Goal: Answer question/provide support: Share knowledge or assist other users

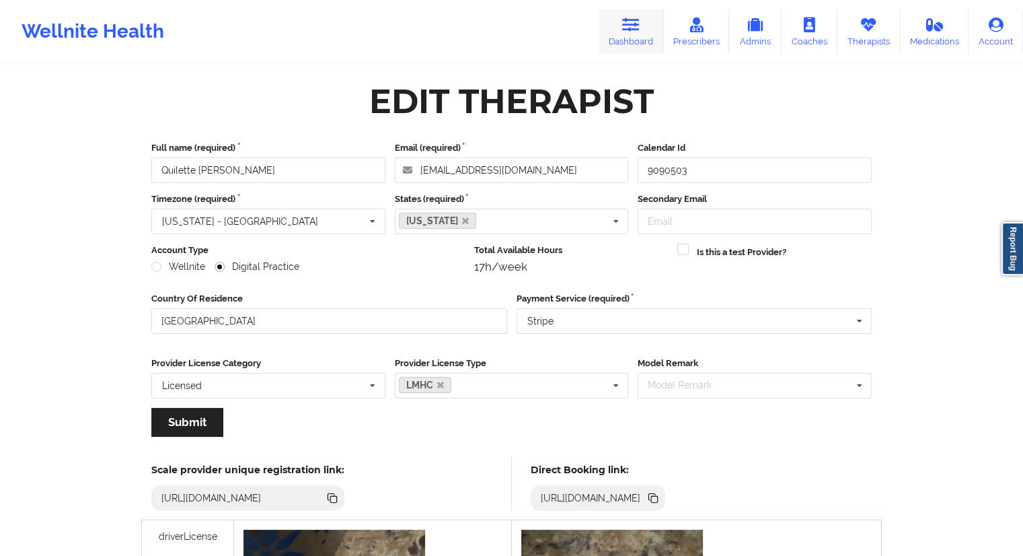
click at [628, 45] on link "Dashboard" at bounding box center [631, 31] width 65 height 44
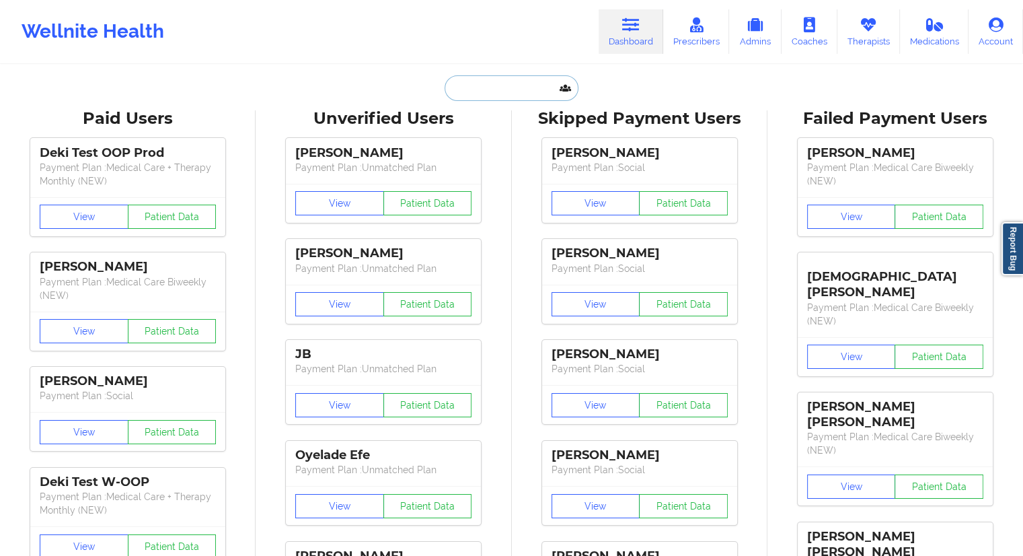
click at [476, 77] on input "text" at bounding box center [511, 88] width 133 height 26
paste input "[EMAIL_ADDRESS][DOMAIN_NAME]"
type input "[EMAIL_ADDRESS][DOMAIN_NAME]"
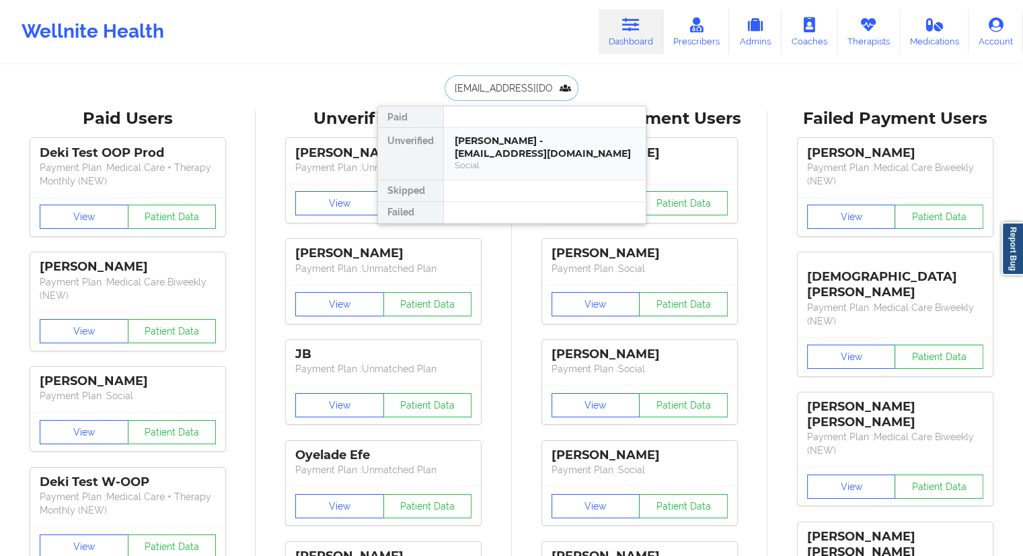
click at [484, 143] on div "[PERSON_NAME] - [EMAIL_ADDRESS][DOMAIN_NAME]" at bounding box center [545, 147] width 180 height 25
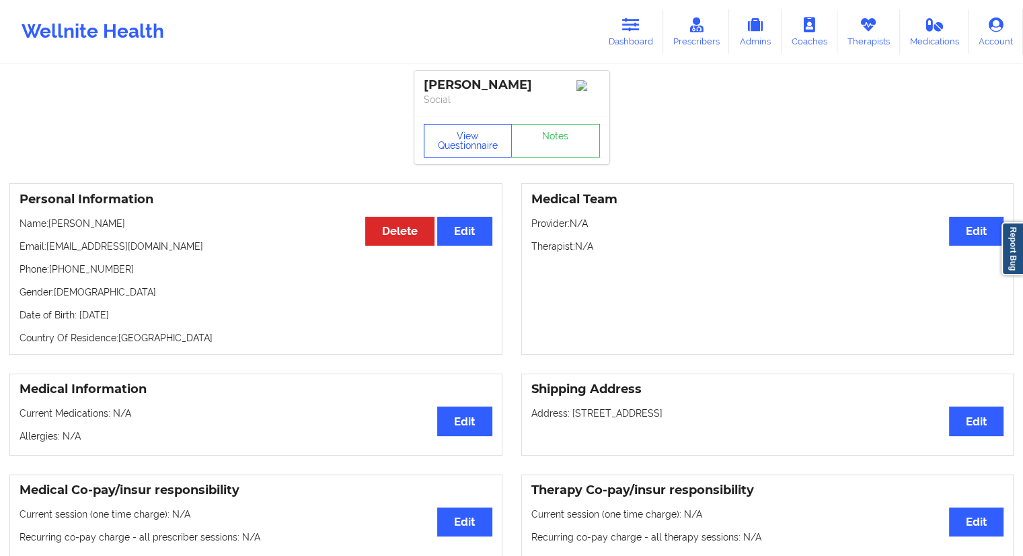
click at [445, 153] on button "View Questionnaire" at bounding box center [468, 141] width 89 height 34
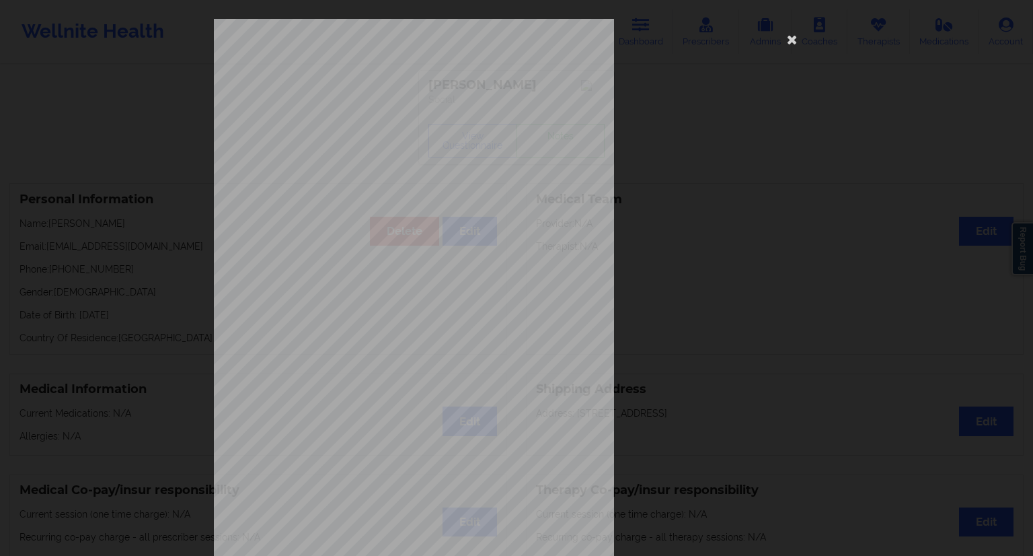
scroll to position [86, 0]
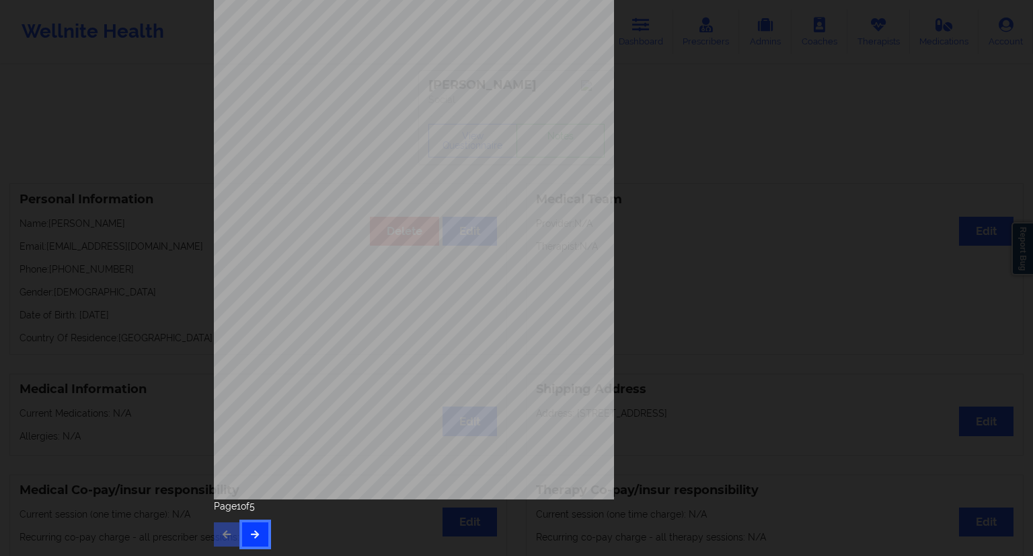
click at [254, 531] on icon "button" at bounding box center [255, 533] width 11 height 8
click at [249, 544] on button "button" at bounding box center [255, 534] width 26 height 24
click at [252, 544] on button "button" at bounding box center [255, 534] width 26 height 24
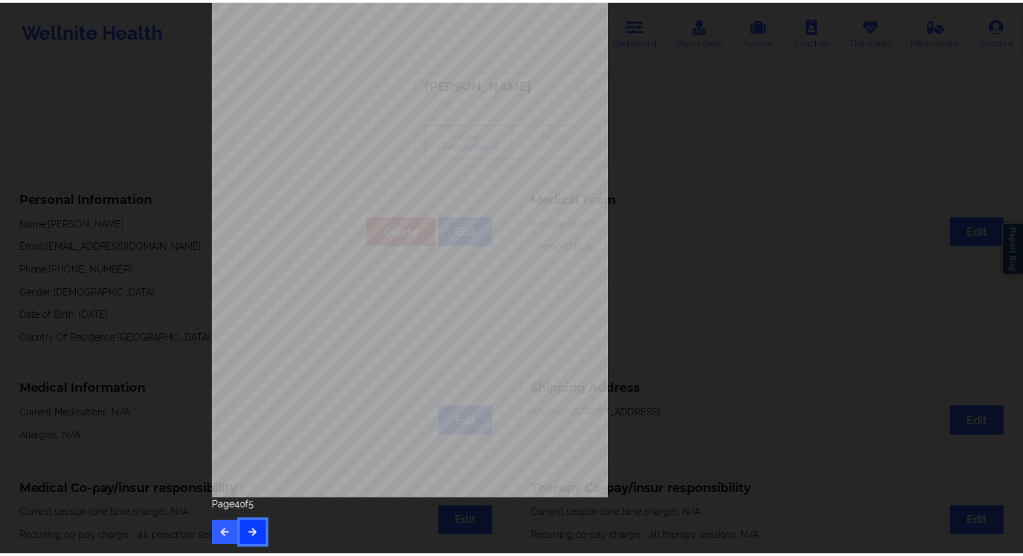
scroll to position [0, 0]
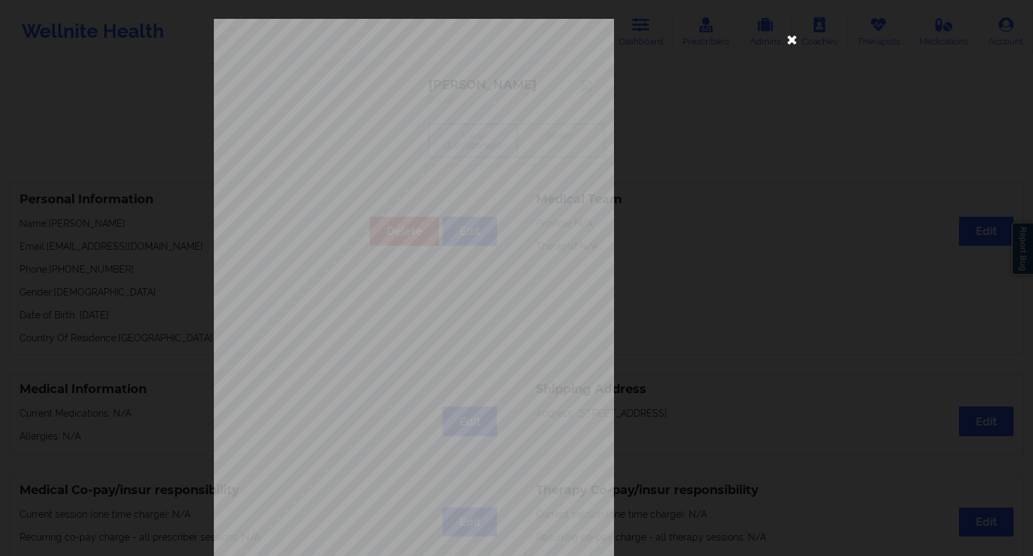
click at [782, 44] on icon at bounding box center [793, 39] width 22 height 22
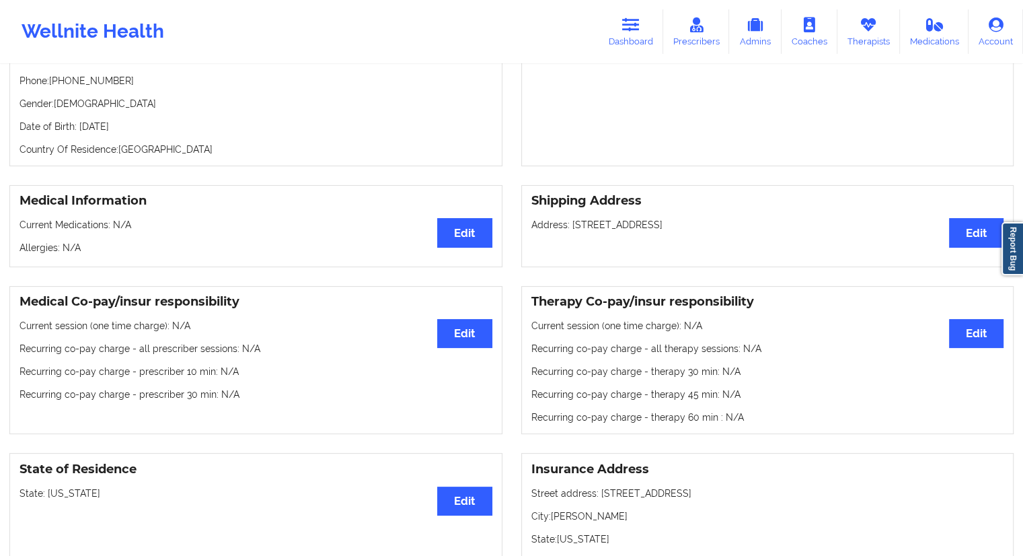
scroll to position [67, 0]
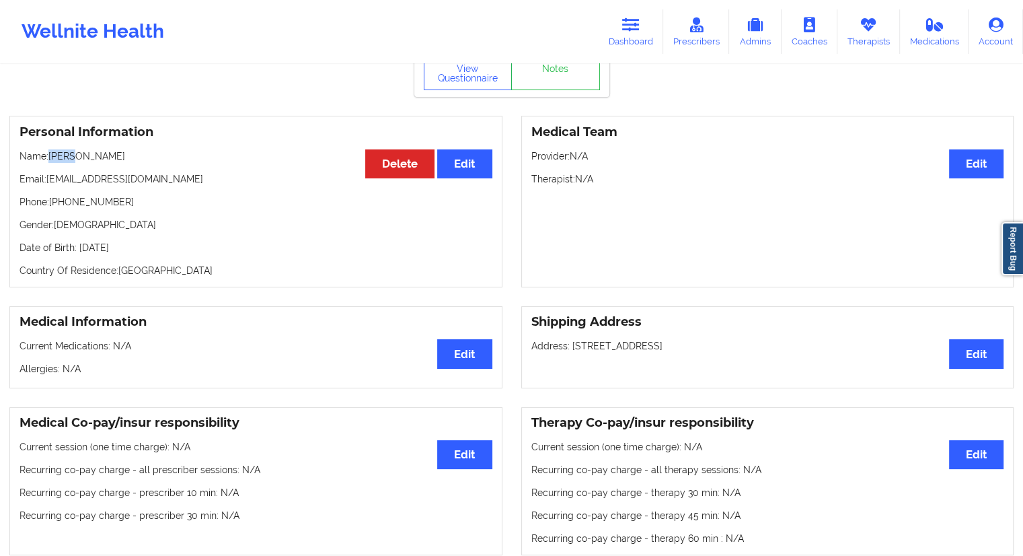
drag, startPoint x: 73, startPoint y: 163, endPoint x: 51, endPoint y: 159, distance: 21.8
click at [51, 159] on p "Name: [PERSON_NAME]" at bounding box center [256, 155] width 473 height 13
copy p "[PERSON_NAME]"
